Goal: Information Seeking & Learning: Learn about a topic

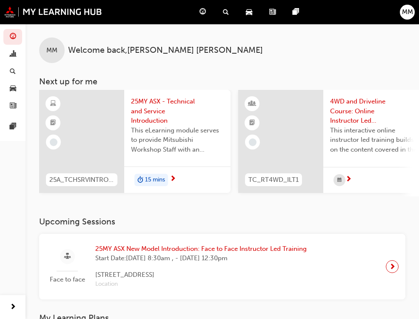
click at [107, 131] on div at bounding box center [81, 141] width 85 height 103
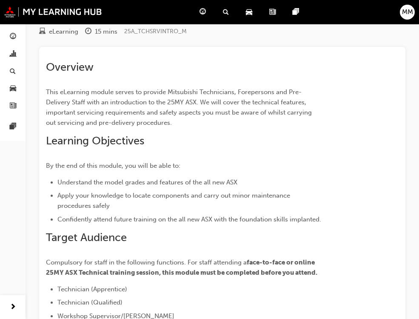
scroll to position [170, 0]
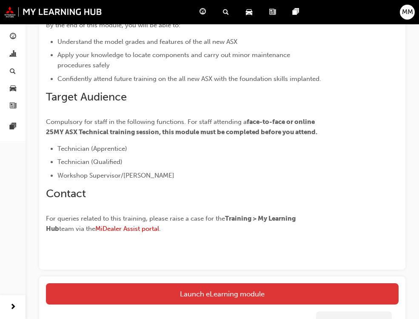
click at [195, 294] on link "Launch eLearning module" at bounding box center [222, 293] width 353 height 21
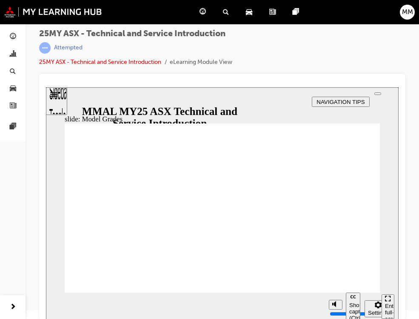
scroll to position [10, 0]
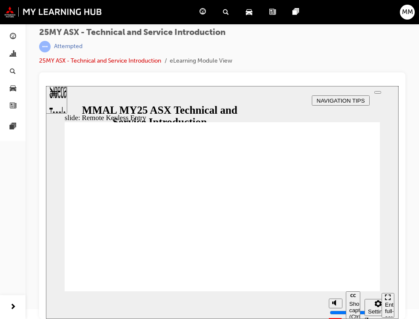
type input "21"
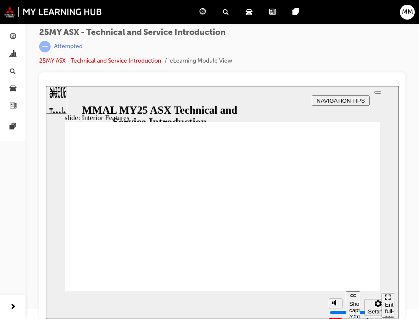
type input "17"
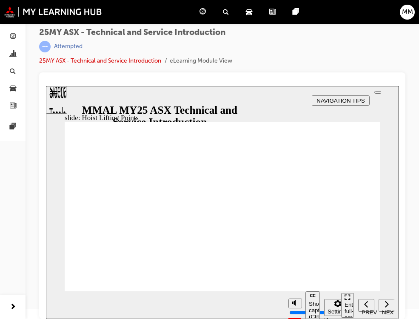
drag, startPoint x: 335, startPoint y: 177, endPoint x: 334, endPoint y: 168, distance: 8.5
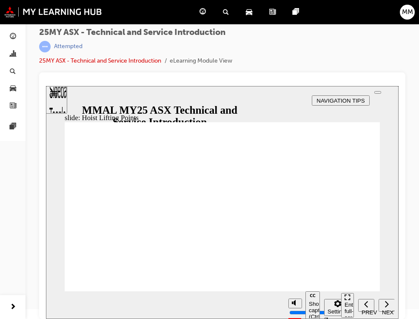
click at [129, 94] on div "Enter full-screen (Ctrl+Alt+F)" at bounding box center [87, 90] width 83 height 8
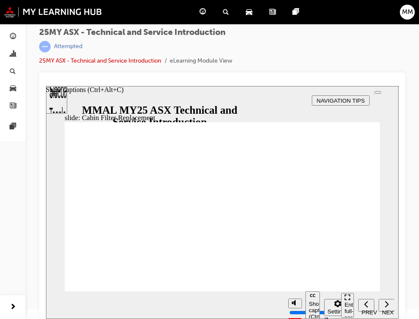
click at [94, 94] on div "Next (Ctrl+Alt+.)" at bounding box center [70, 90] width 48 height 8
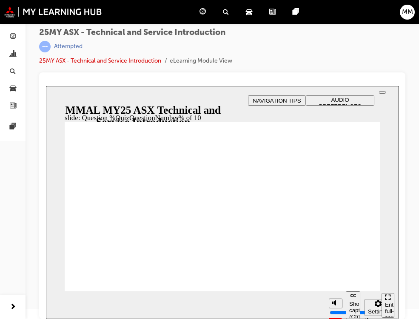
radio input "true"
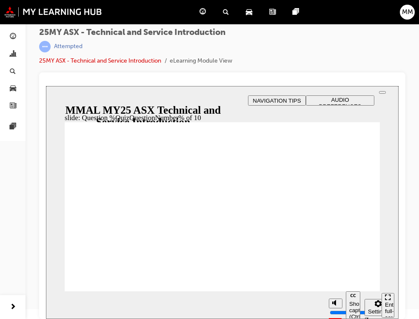
radio input "true"
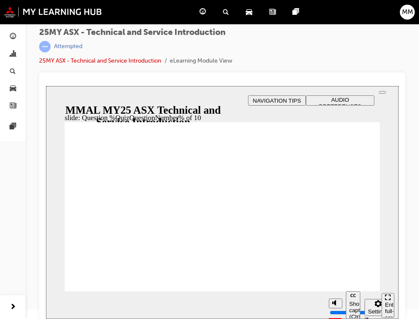
radio input "true"
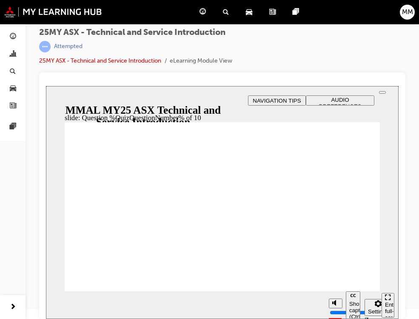
radio input "true"
click at [123, 94] on div "Show captions (Ctrl+Alt+C)" at bounding box center [85, 90] width 78 height 8
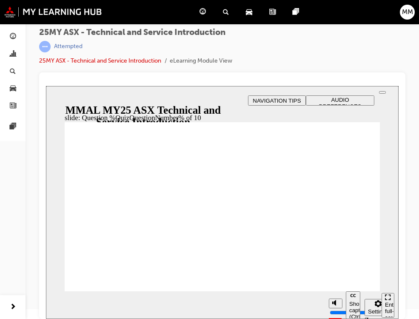
radio input "true"
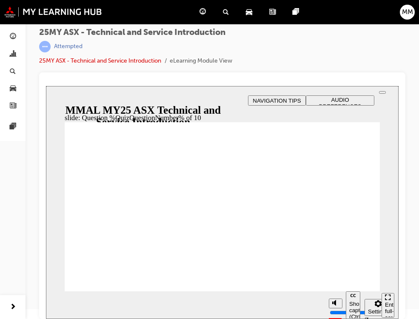
click at [123, 94] on div "Show captions (Ctrl+Alt+C)" at bounding box center [85, 90] width 78 height 8
radio input "true"
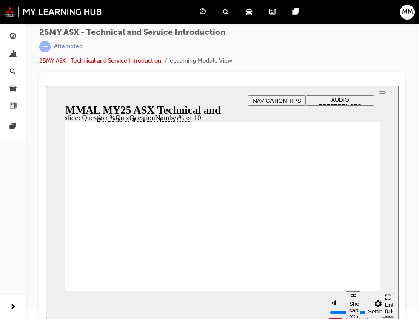
radio input "true"
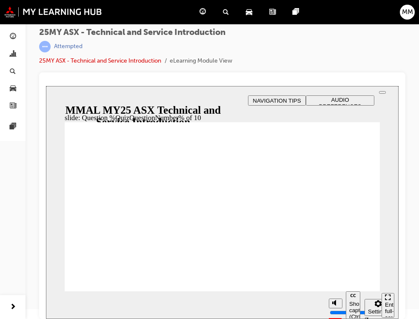
radio input "true"
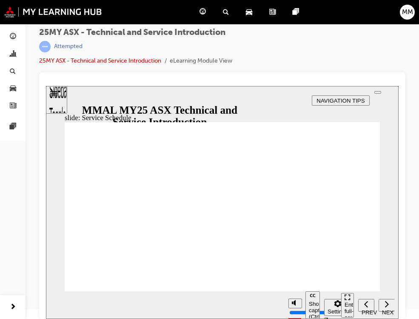
drag, startPoint x: 313, startPoint y: 279, endPoint x: 309, endPoint y: 285, distance: 6.7
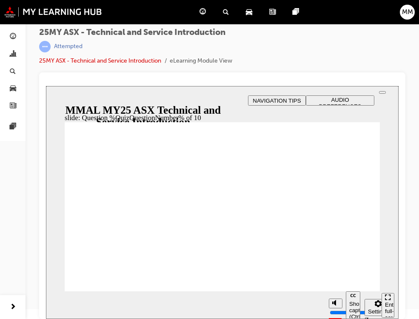
radio input "true"
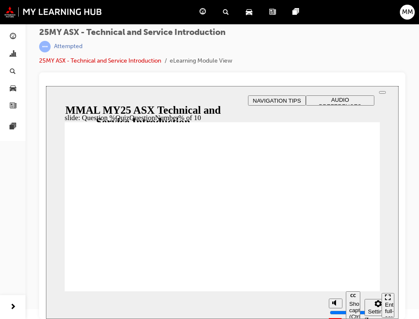
radio input "true"
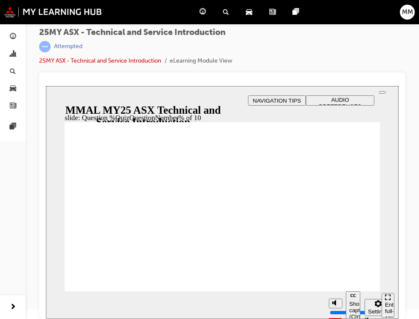
radio input "true"
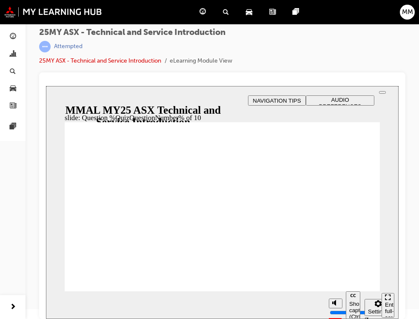
radio input "true"
click at [123, 94] on div "Show captions (Ctrl+Alt+C)" at bounding box center [85, 90] width 78 height 8
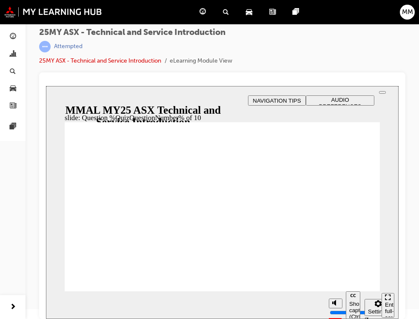
radio input "true"
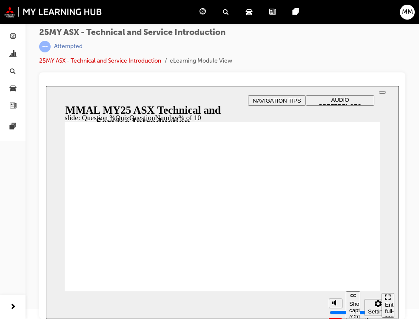
radio input "true"
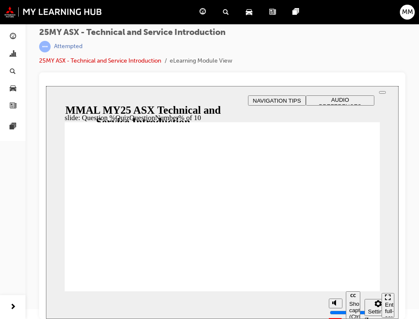
radio input "true"
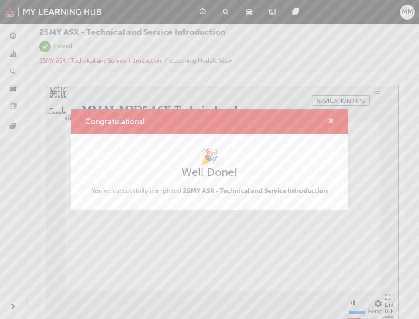
click at [330, 119] on span "cross-icon" at bounding box center [331, 122] width 6 height 8
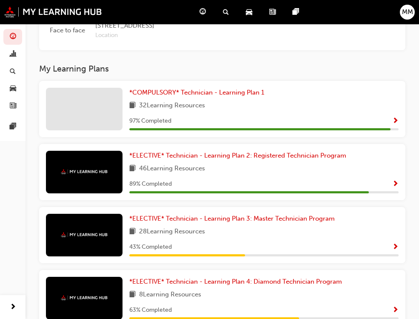
scroll to position [298, 0]
